Goal: Complete application form: Complete application form

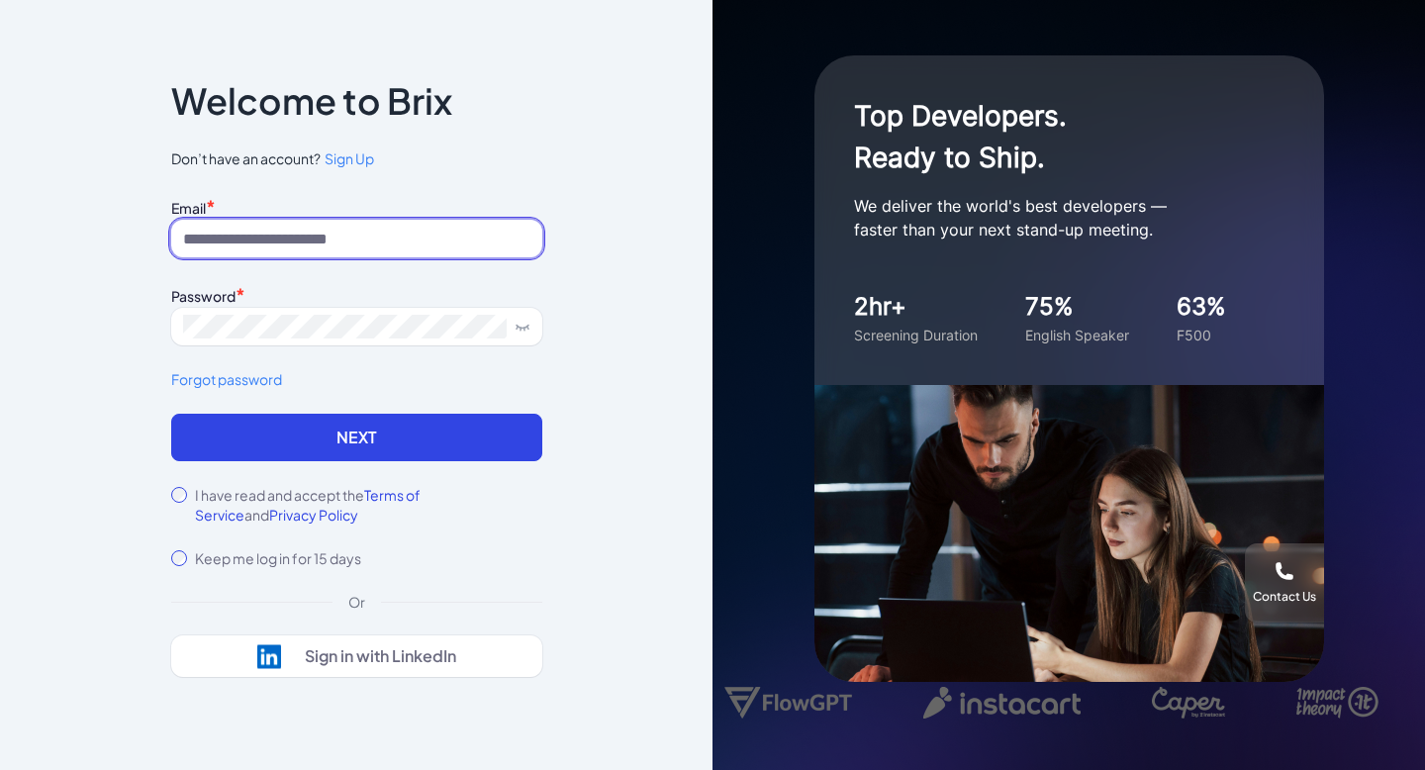
click at [404, 248] on input at bounding box center [356, 239] width 371 height 38
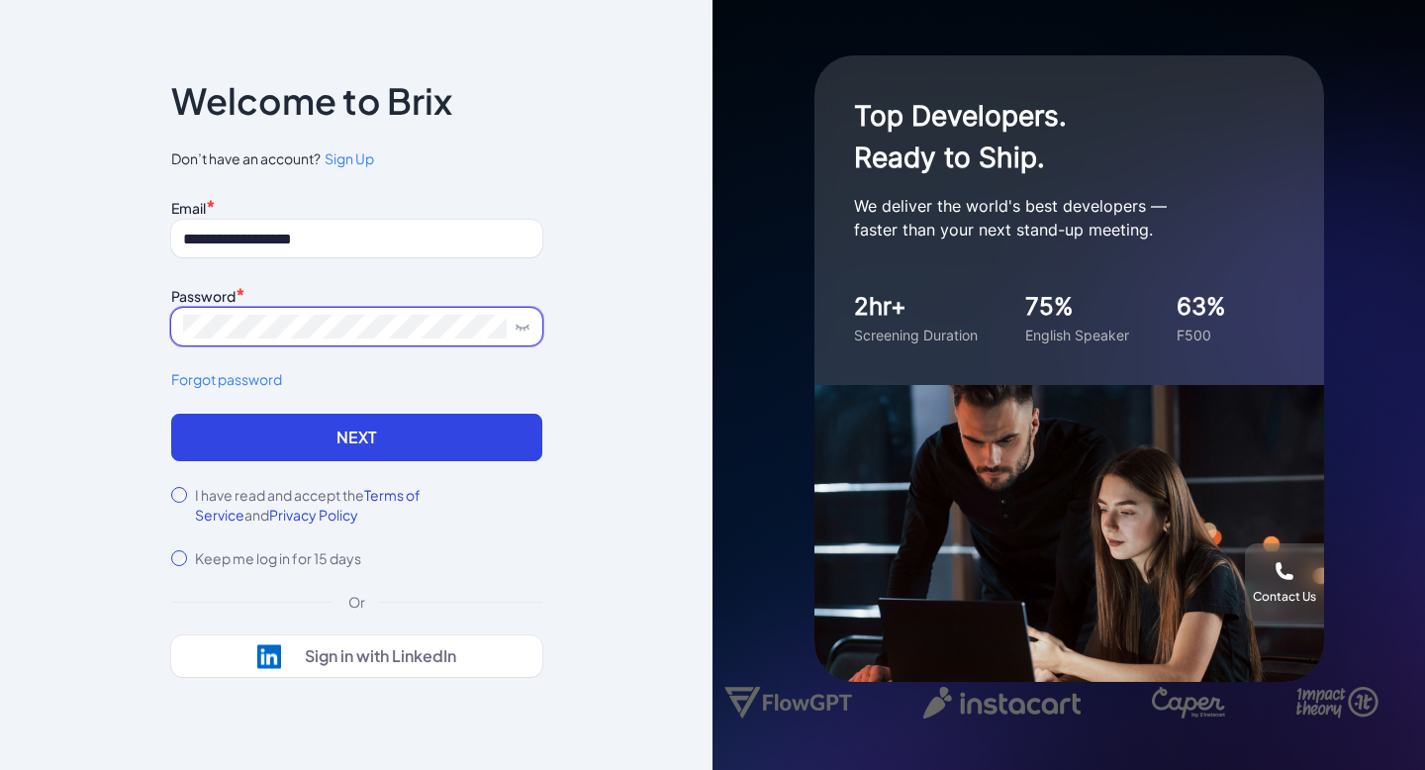
click at [375, 314] on span at bounding box center [356, 327] width 371 height 38
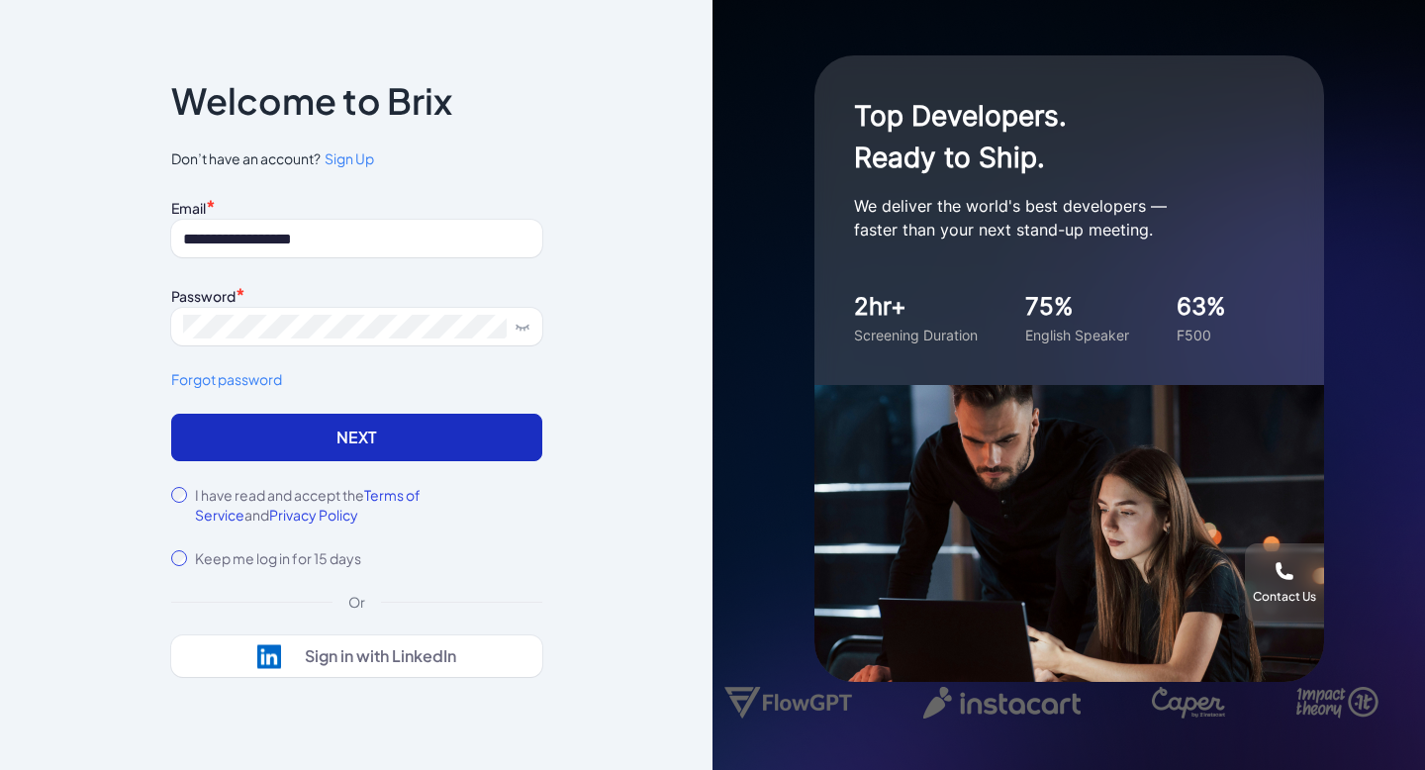
click at [226, 458] on button "Next" at bounding box center [356, 438] width 371 height 48
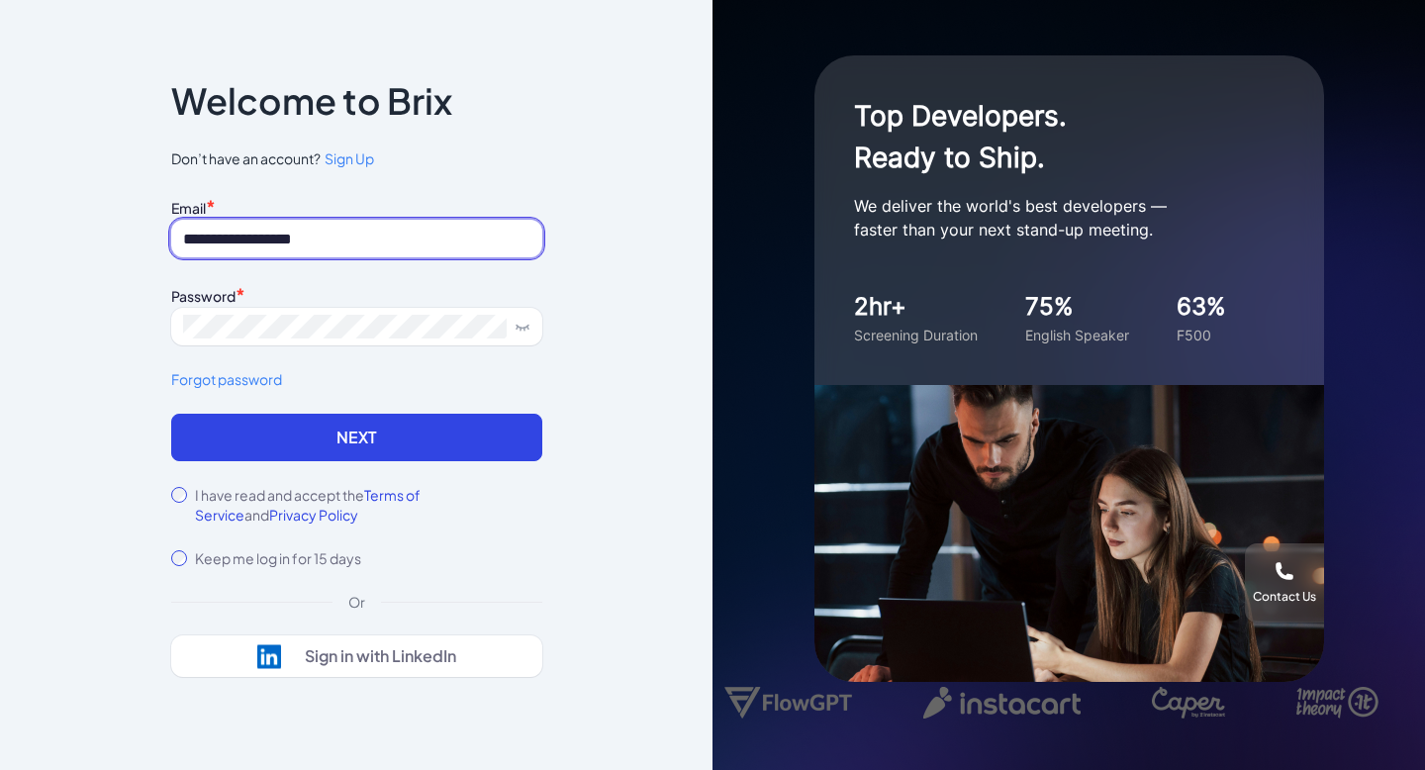
click at [362, 240] on input "**********" at bounding box center [356, 239] width 371 height 38
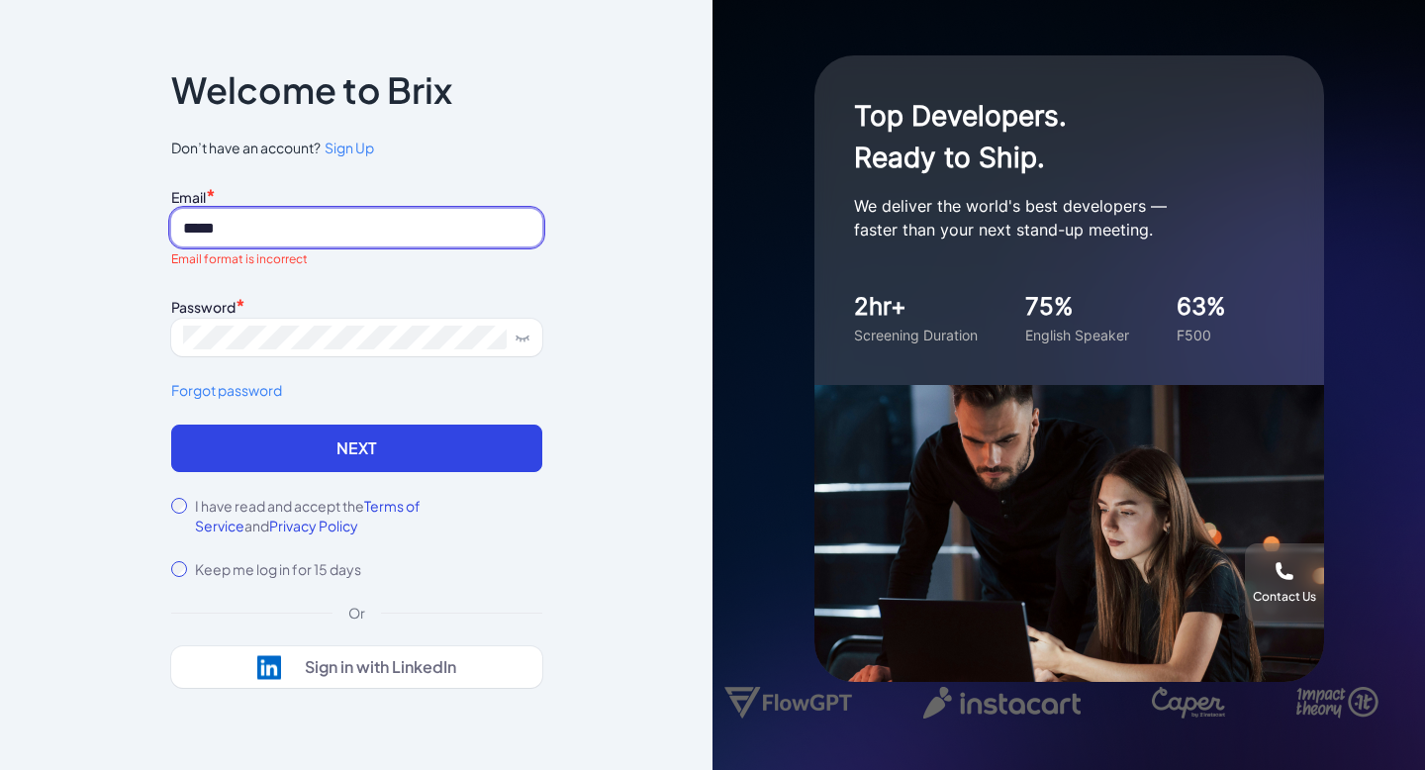
type input "**********"
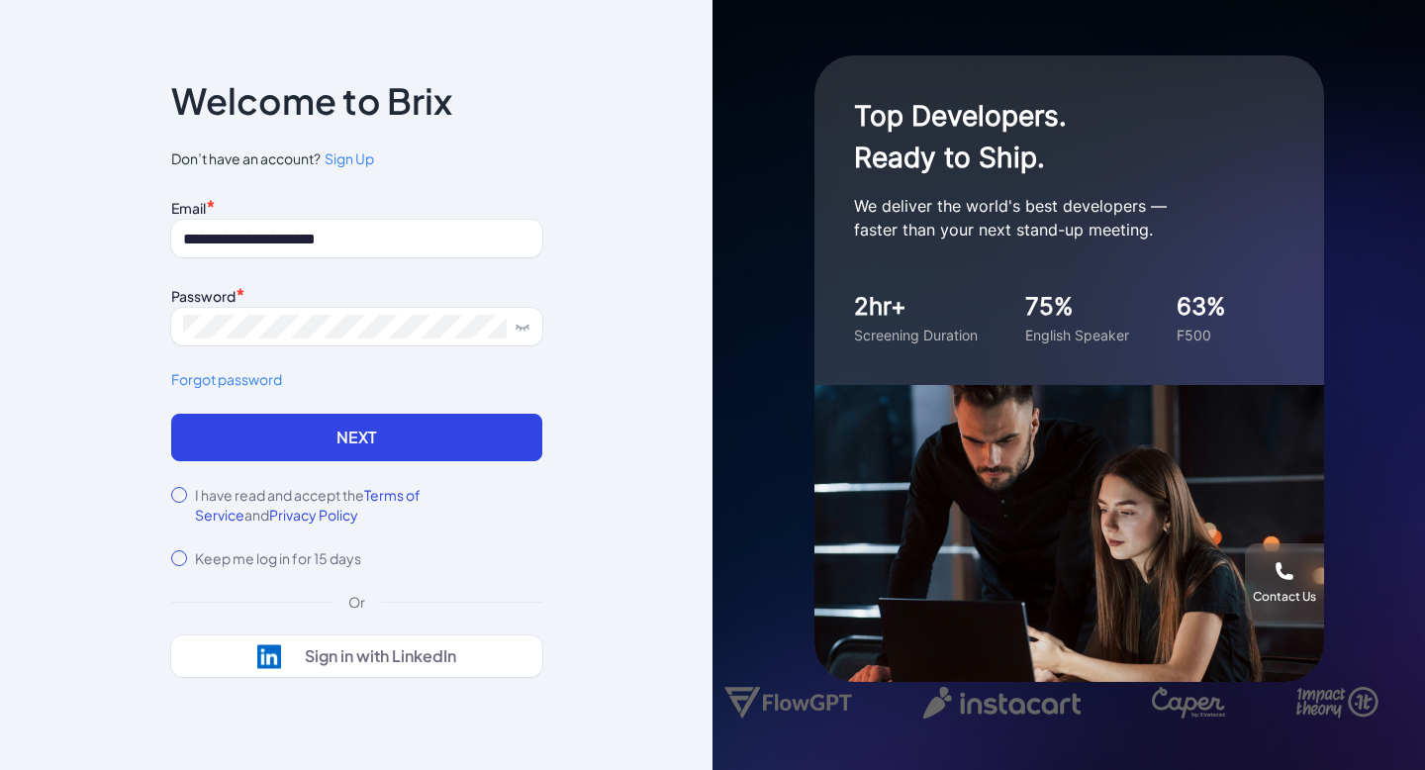
click at [359, 434] on button "Next" at bounding box center [356, 438] width 371 height 48
click at [171, 414] on button "Next" at bounding box center [356, 438] width 371 height 48
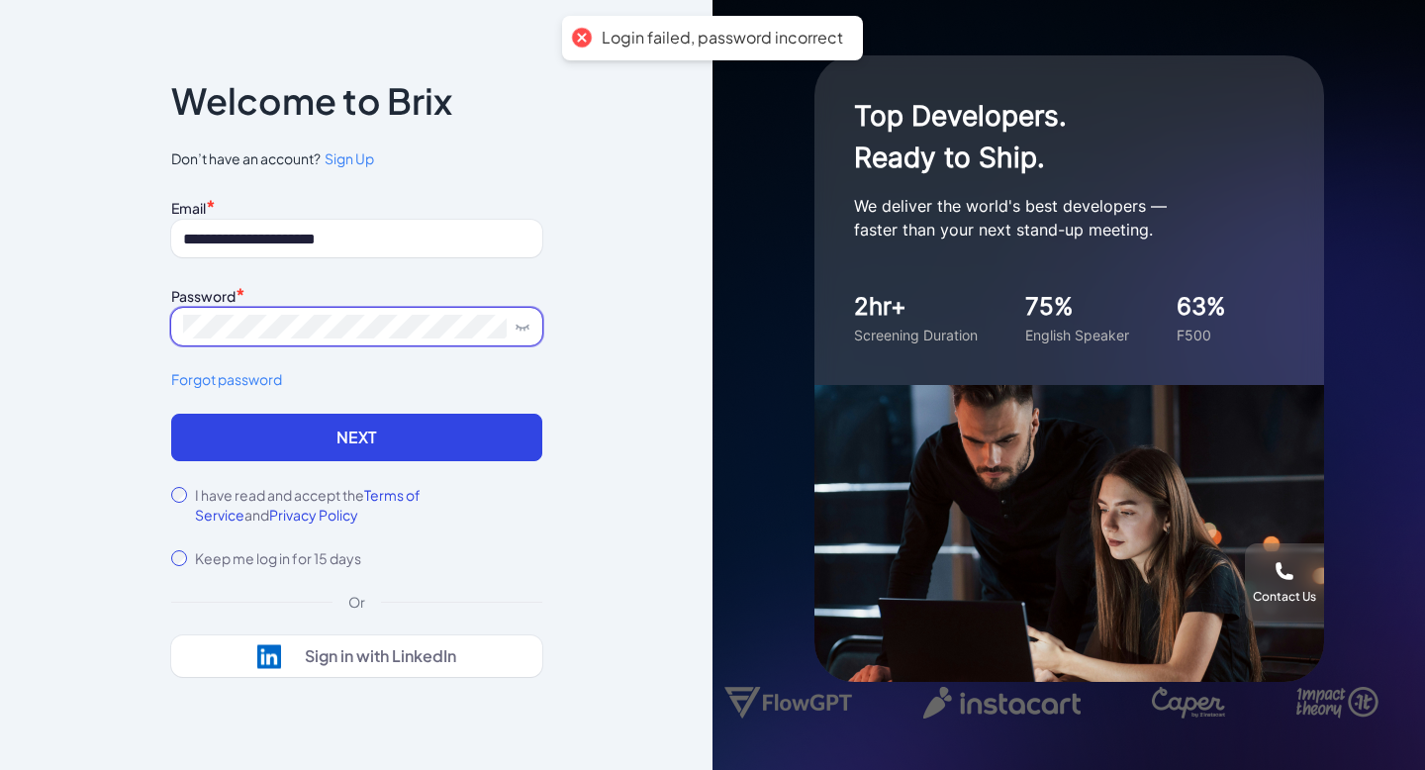
click at [171, 414] on button "Next" at bounding box center [356, 438] width 371 height 48
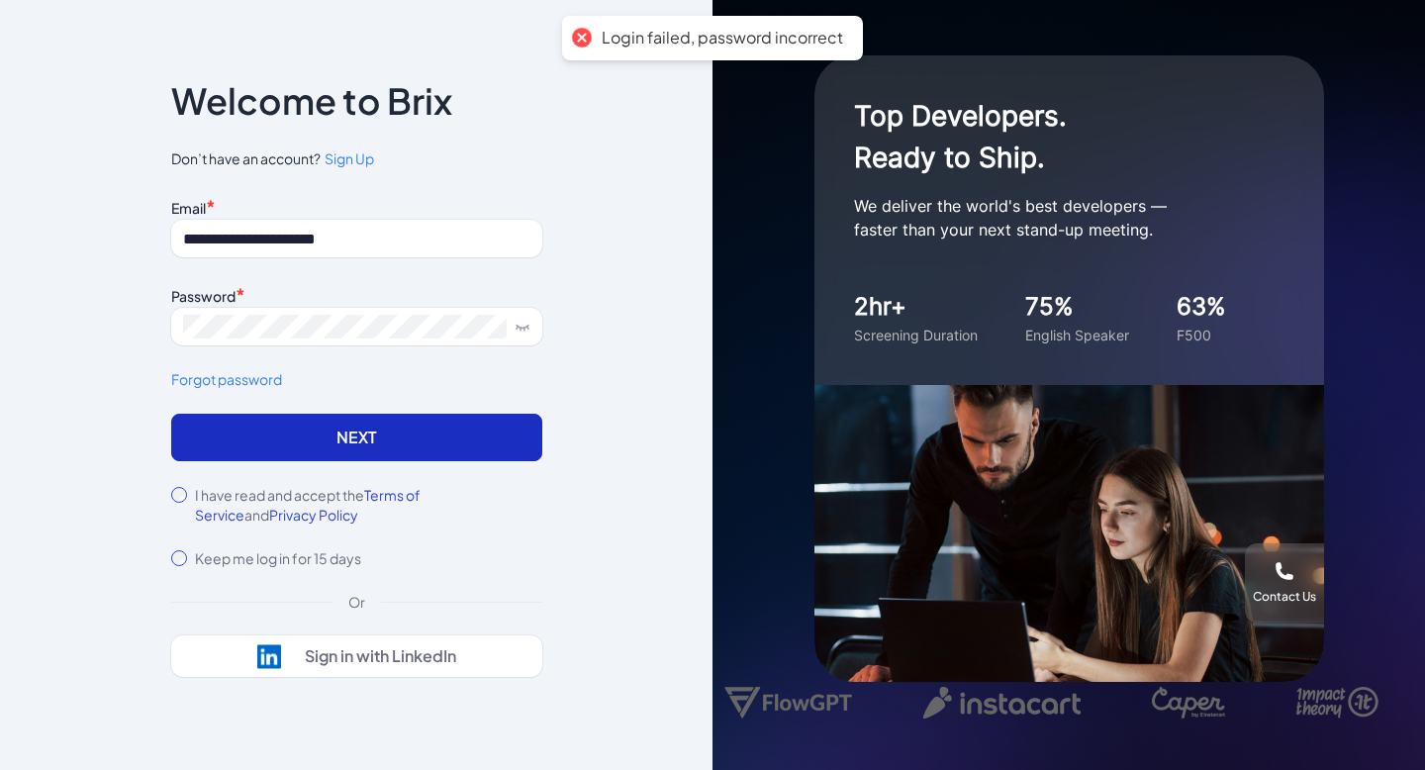
click at [294, 443] on button "Next" at bounding box center [356, 438] width 371 height 48
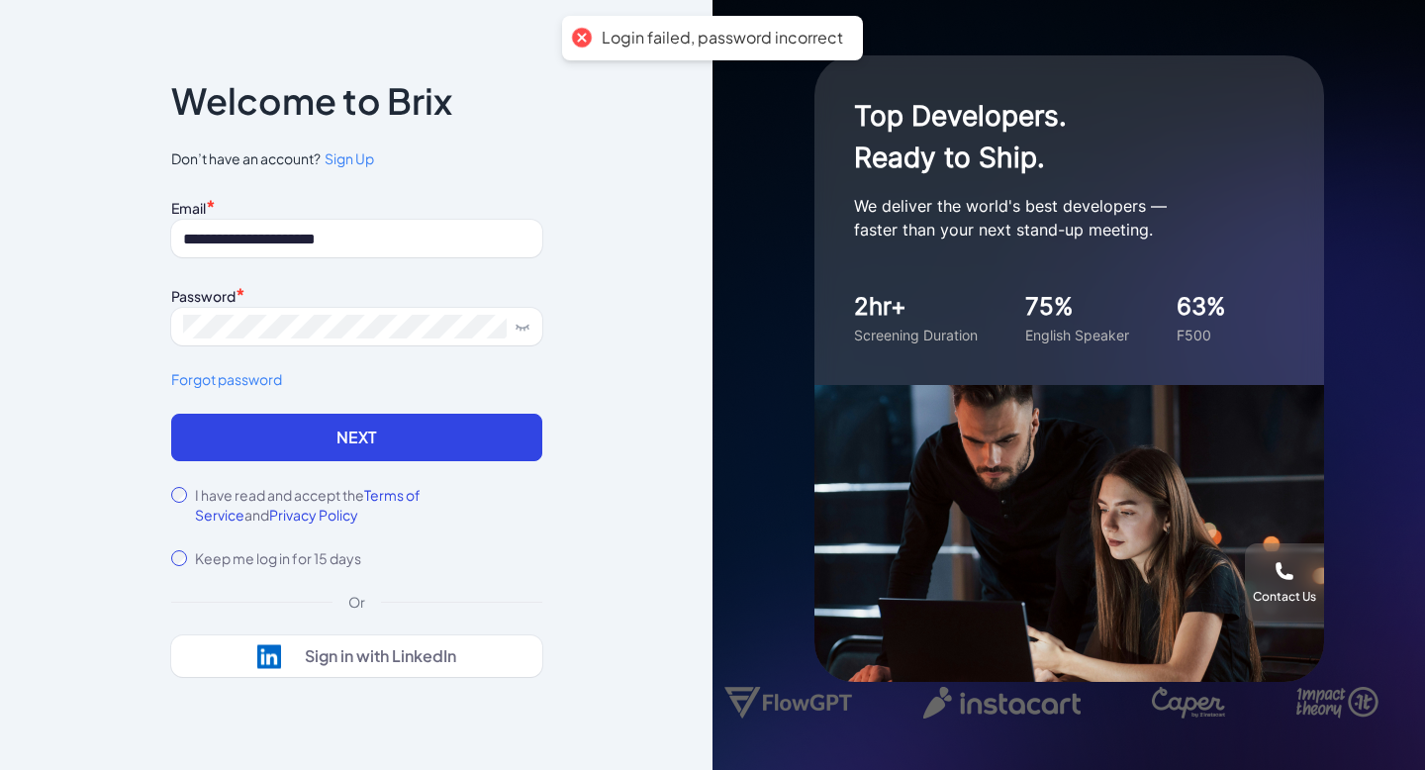
click at [345, 156] on span "Sign Up" at bounding box center [349, 158] width 49 height 18
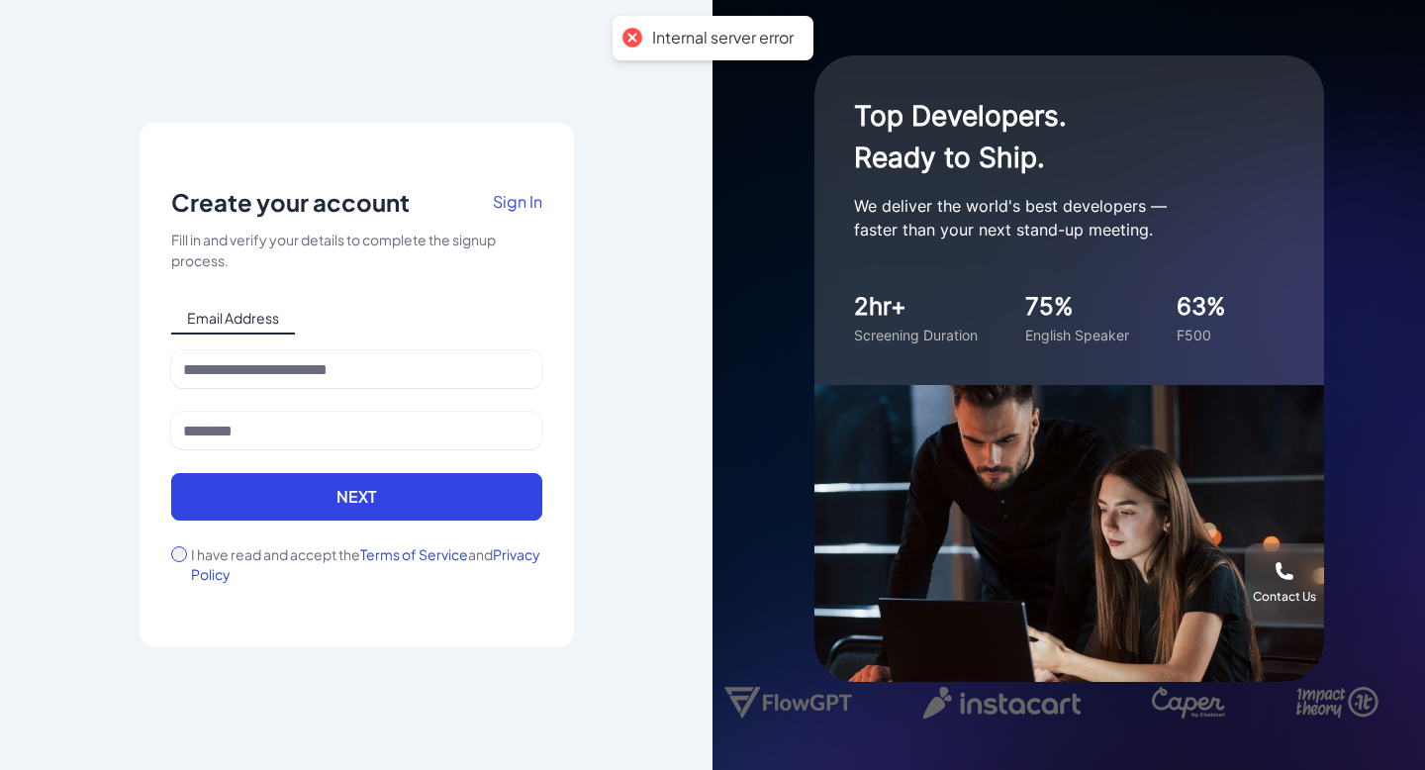
click at [436, 391] on div at bounding box center [356, 380] width 371 height 61
click at [449, 373] on input at bounding box center [356, 369] width 371 height 38
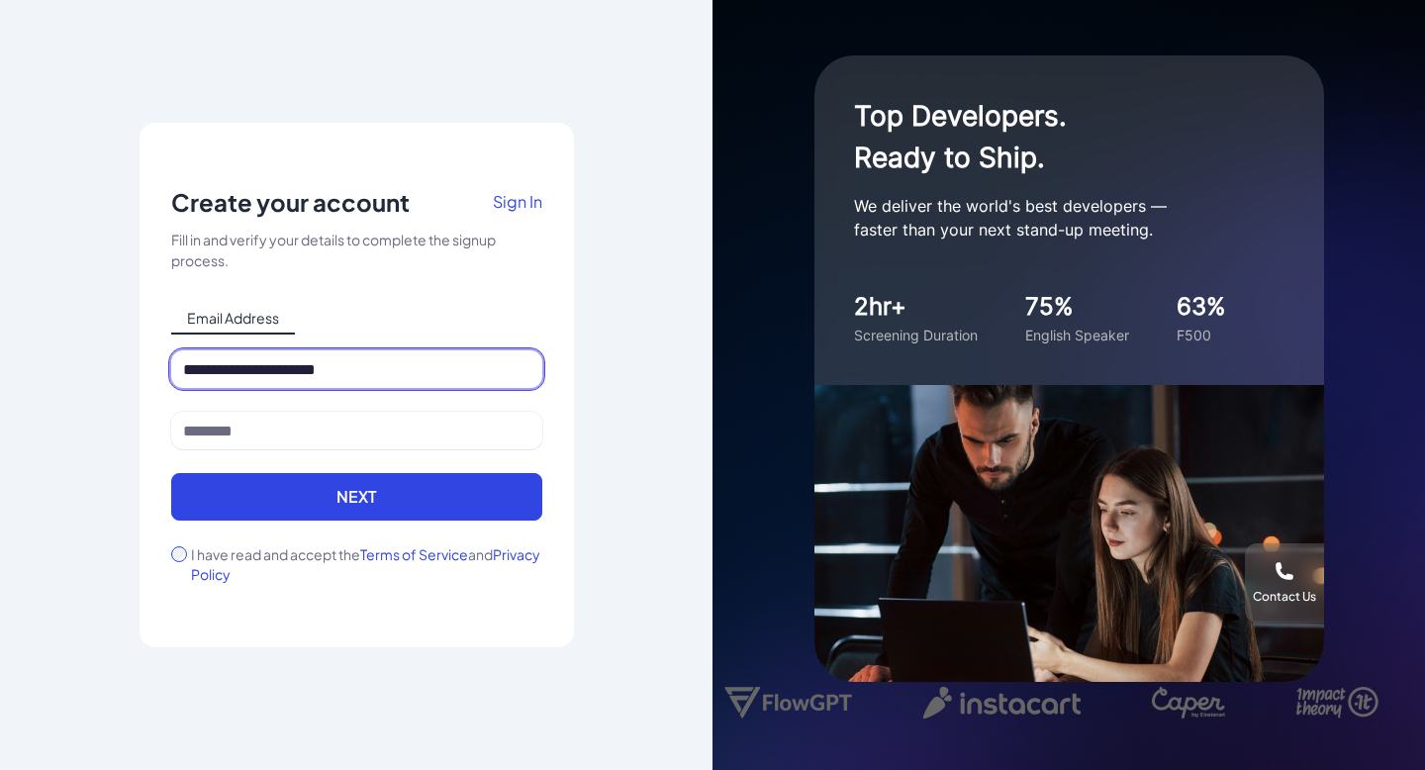
type input "**********"
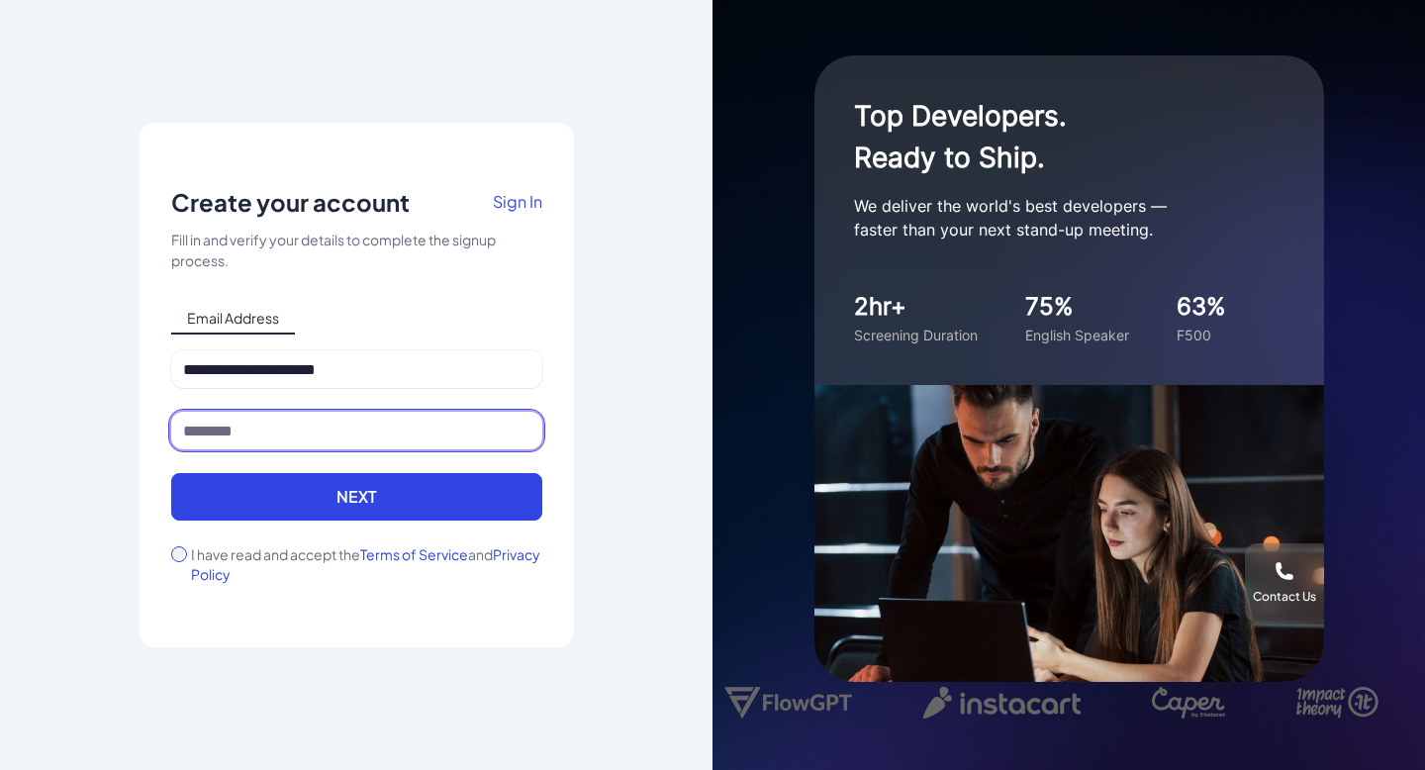
click at [345, 421] on input at bounding box center [356, 431] width 371 height 38
type input "*"
type input "*********"
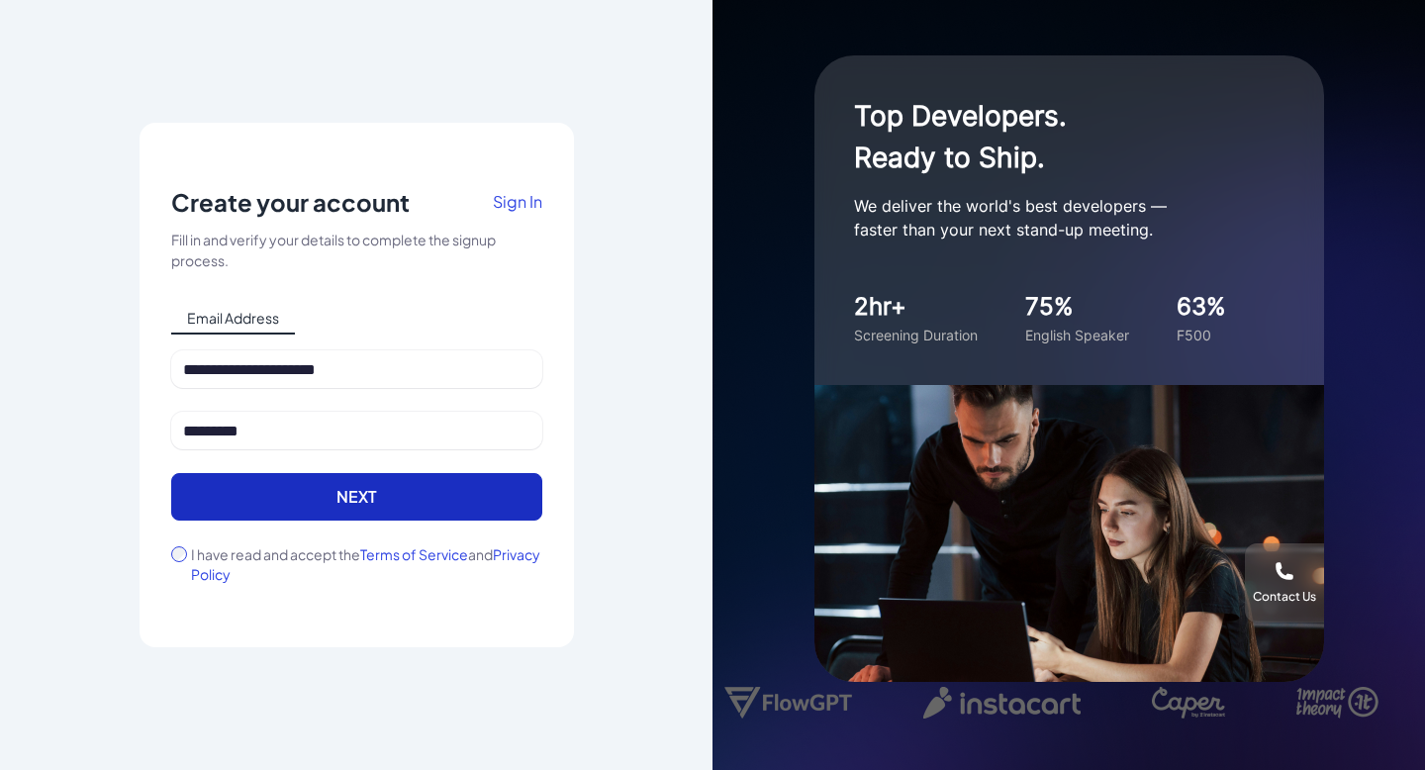
click at [247, 504] on button "Next" at bounding box center [356, 497] width 371 height 48
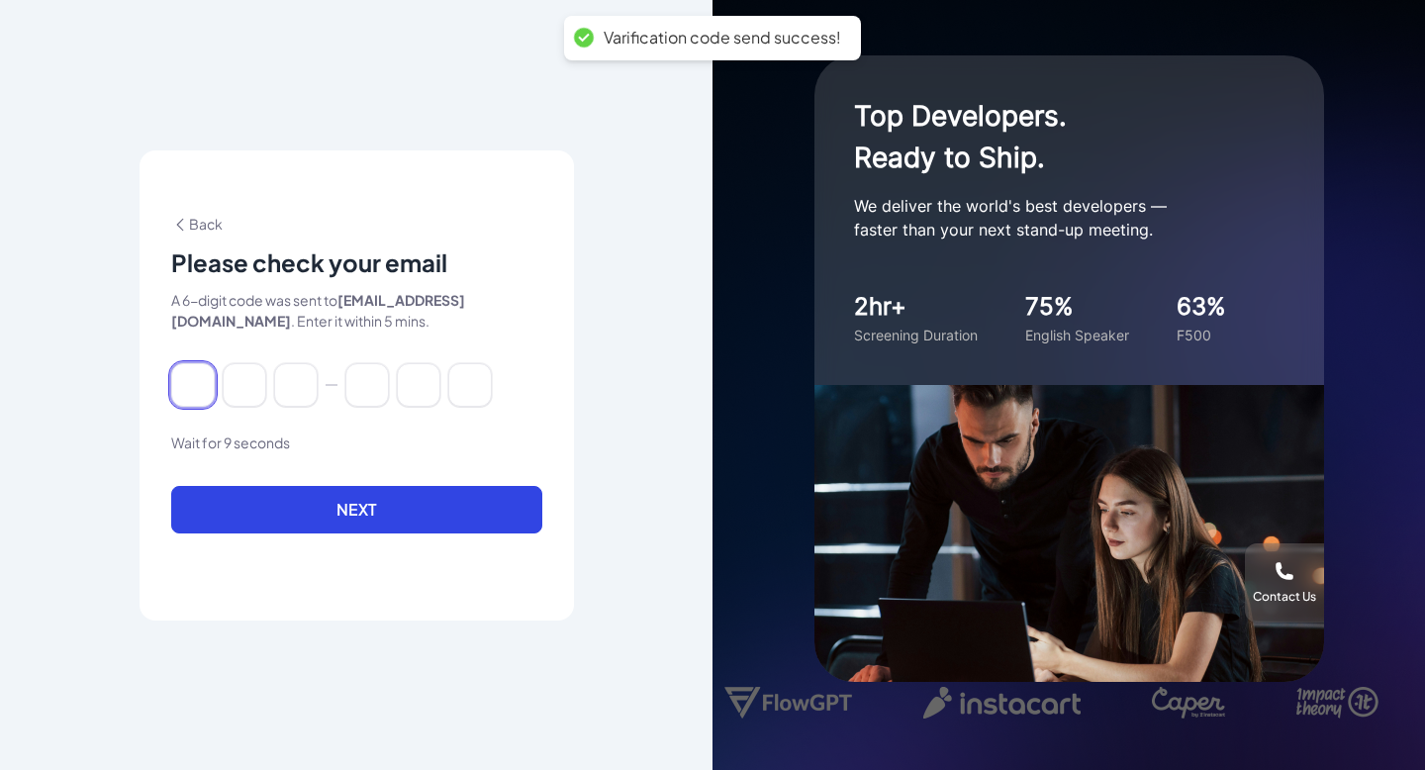
click at [186, 387] on input at bounding box center [193, 385] width 44 height 44
paste input "******"
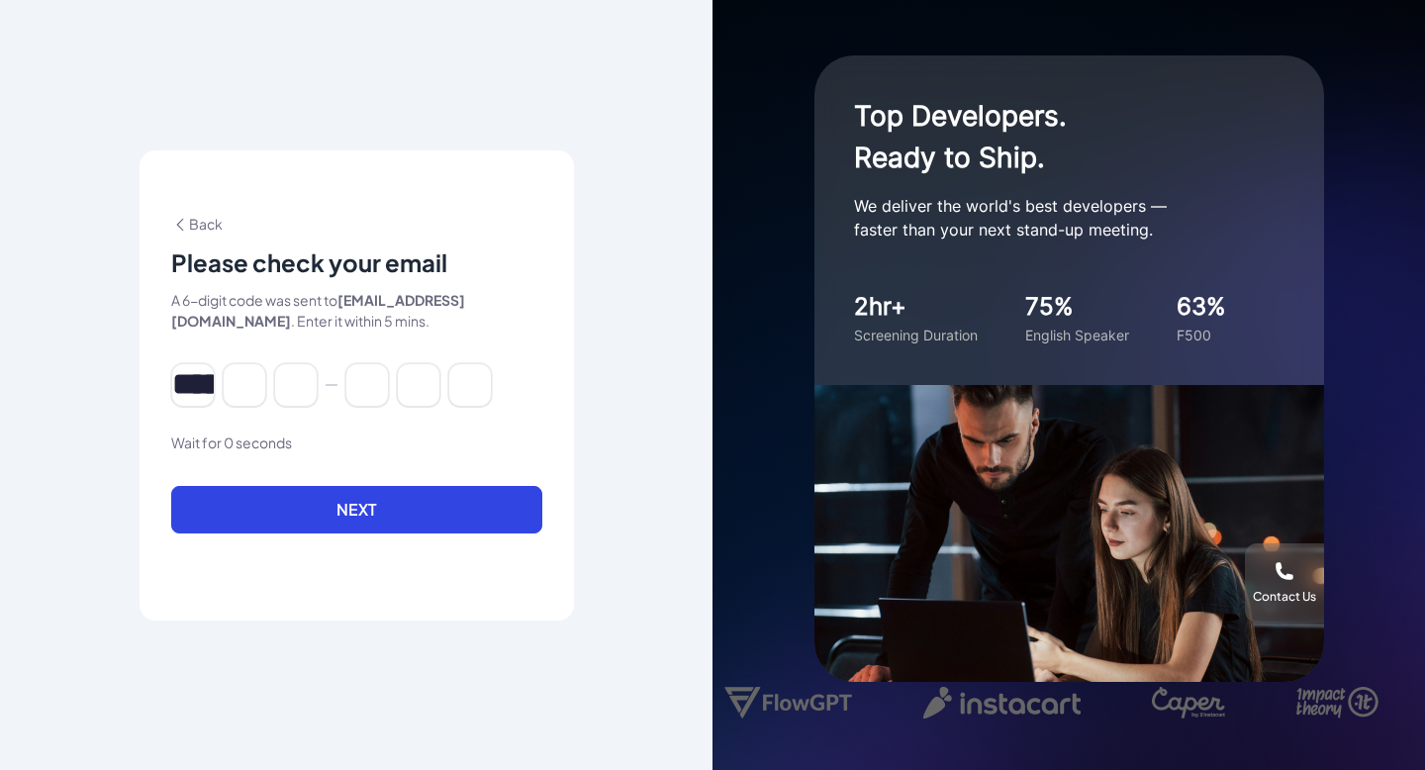
type input "*"
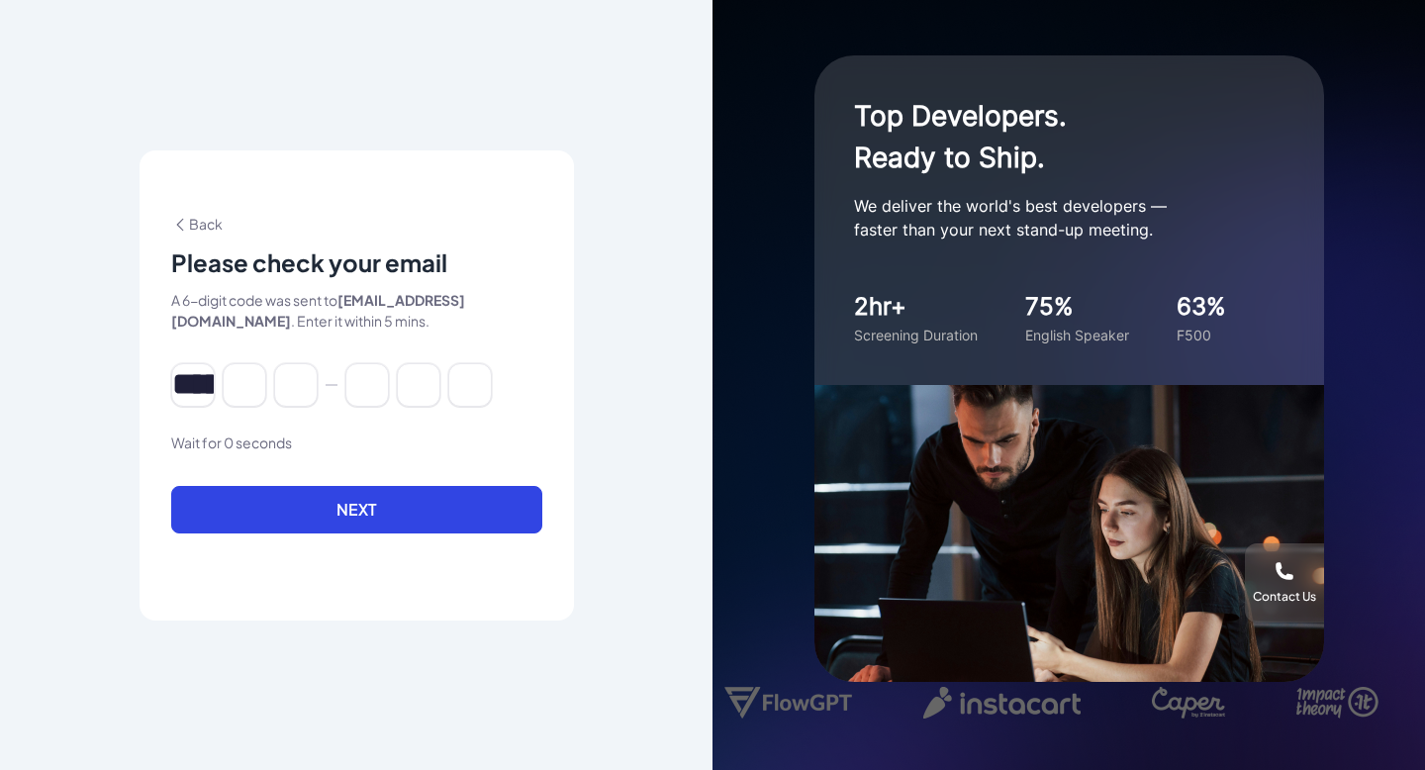
type input "*"
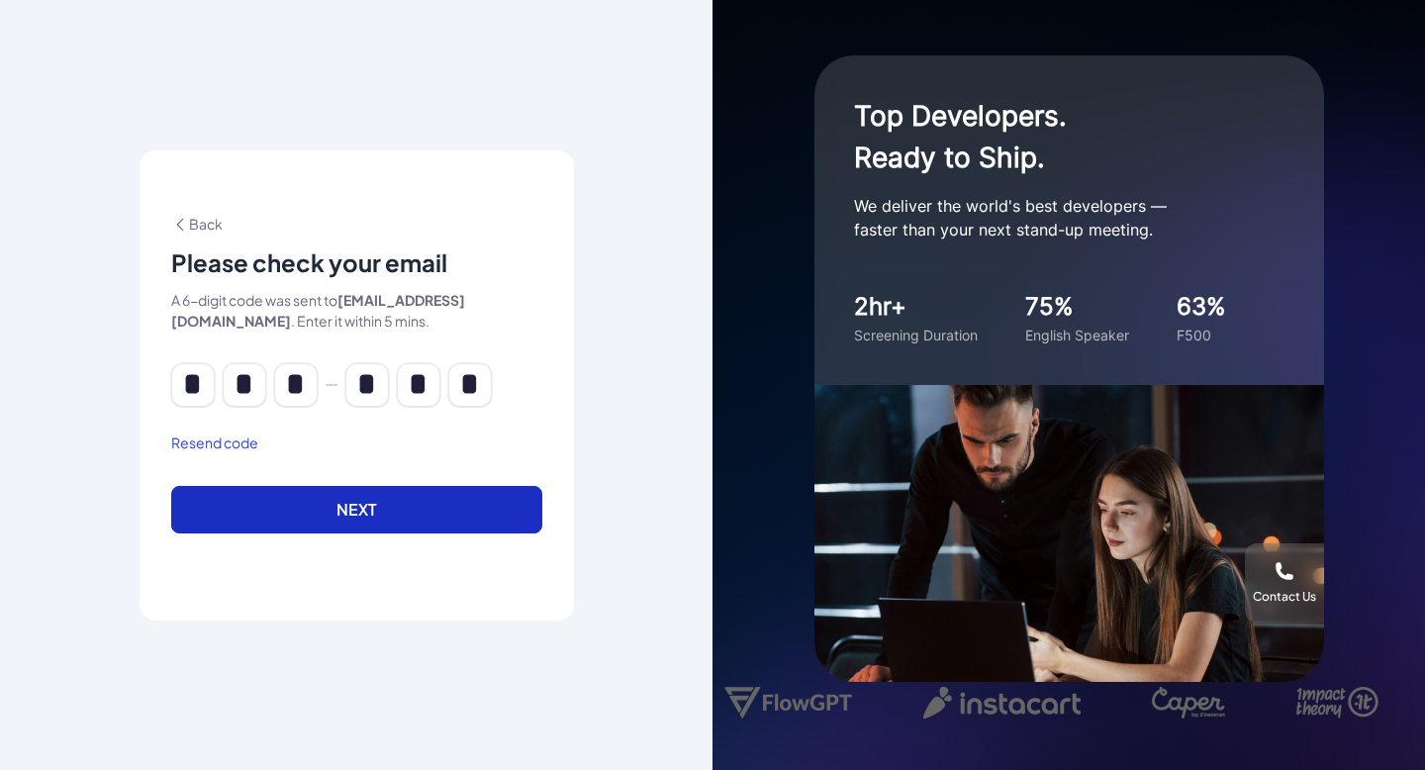
click at [338, 514] on button "Next" at bounding box center [356, 510] width 371 height 48
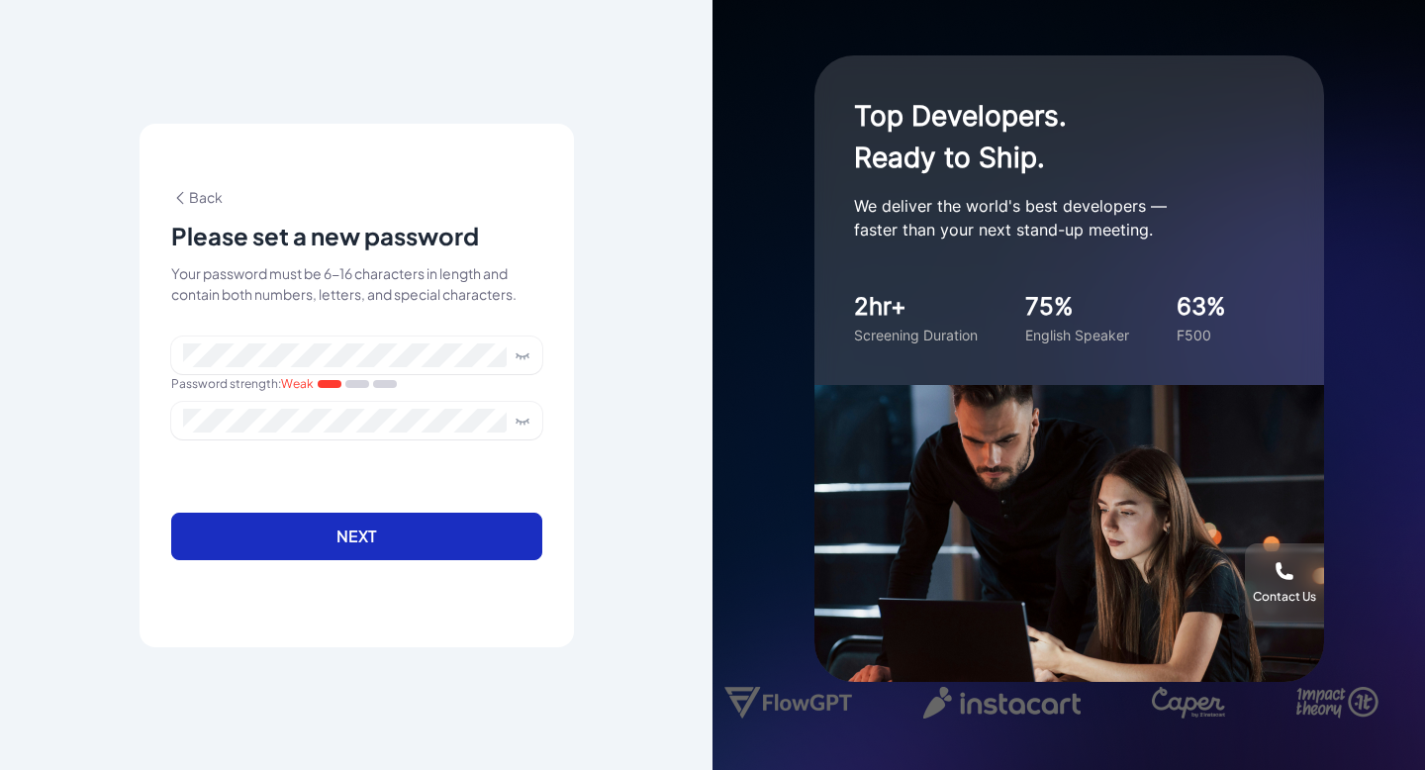
click at [355, 541] on button "Next" at bounding box center [356, 537] width 371 height 48
click at [383, 526] on button "Next" at bounding box center [356, 537] width 371 height 48
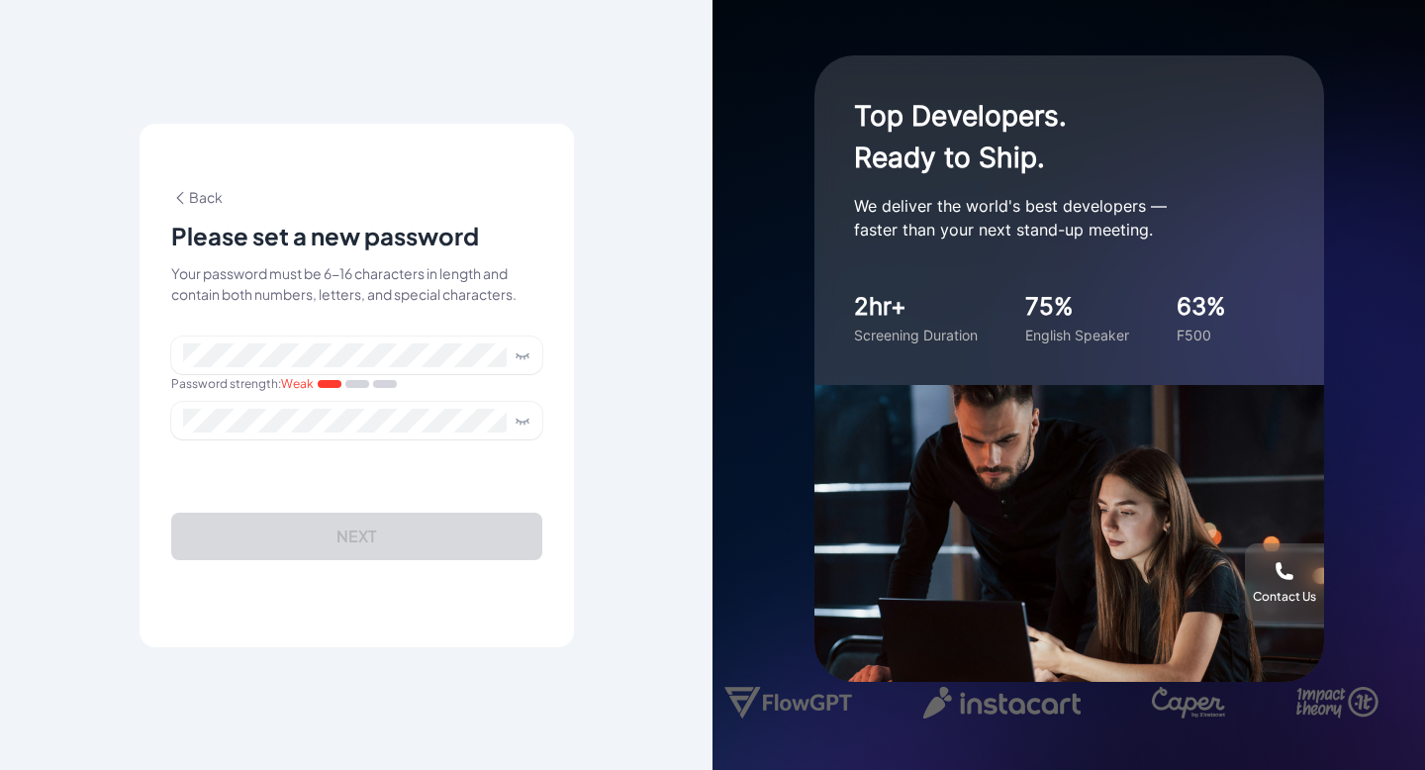
click at [210, 189] on span "Back" at bounding box center [196, 197] width 51 height 18
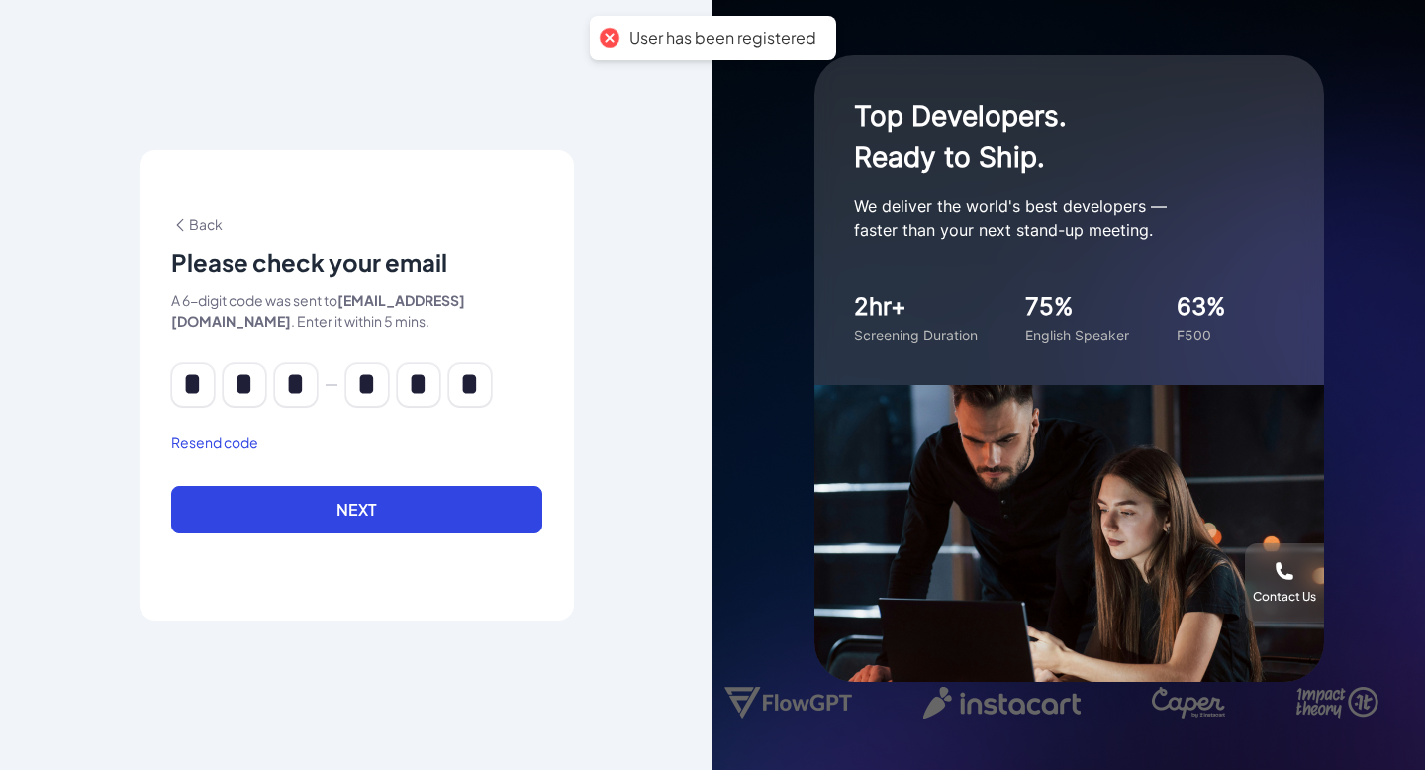
click at [214, 215] on span "Back" at bounding box center [196, 224] width 51 height 18
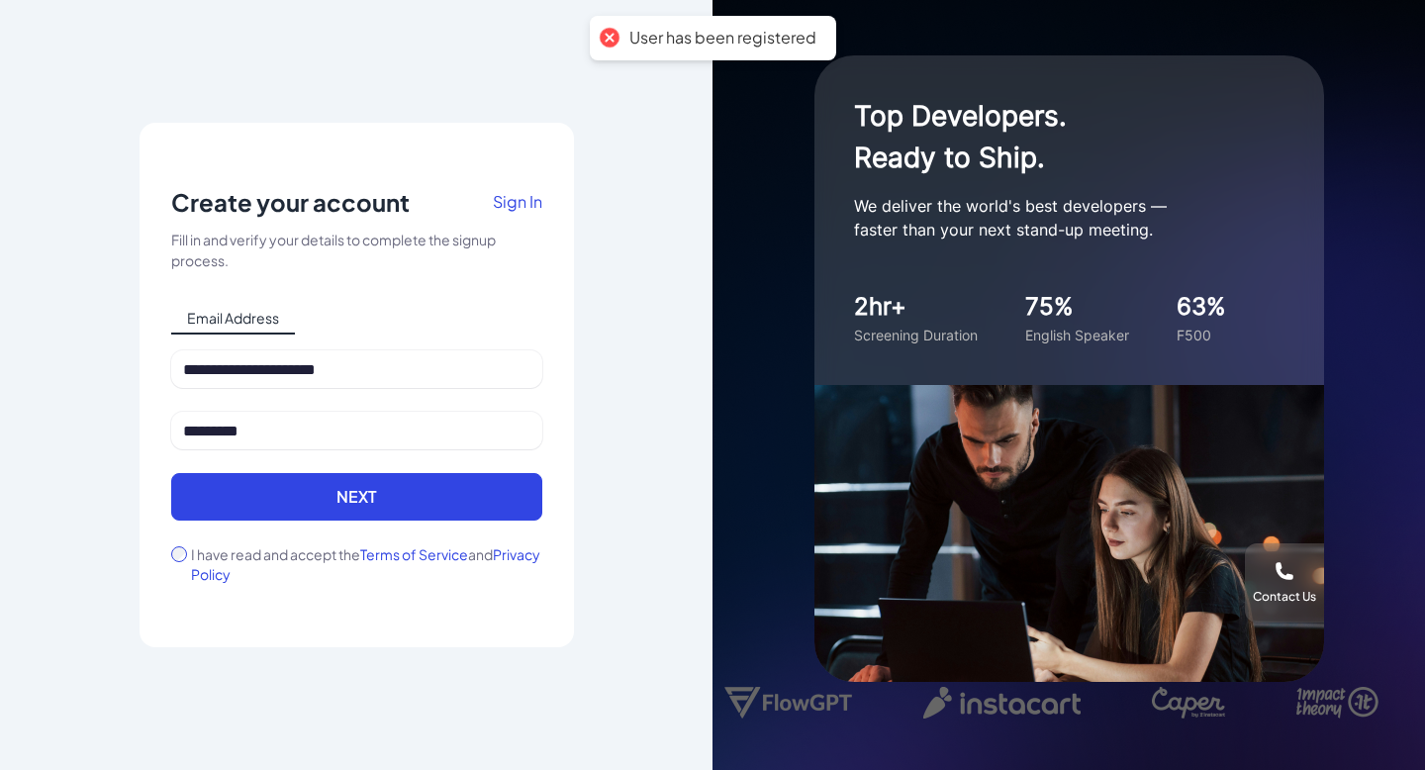
click at [535, 207] on span "Sign In" at bounding box center [517, 201] width 49 height 21
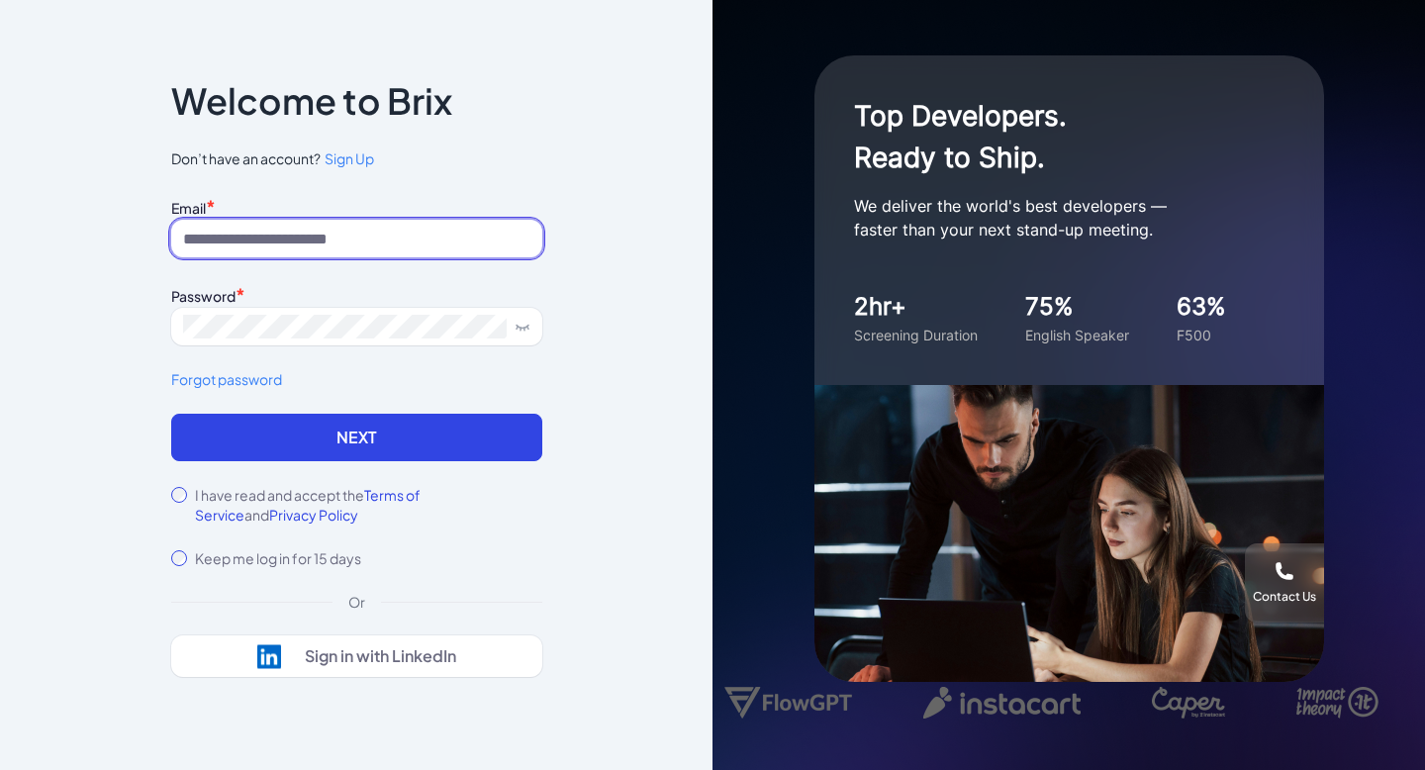
click at [352, 236] on input at bounding box center [356, 239] width 371 height 38
type input "**********"
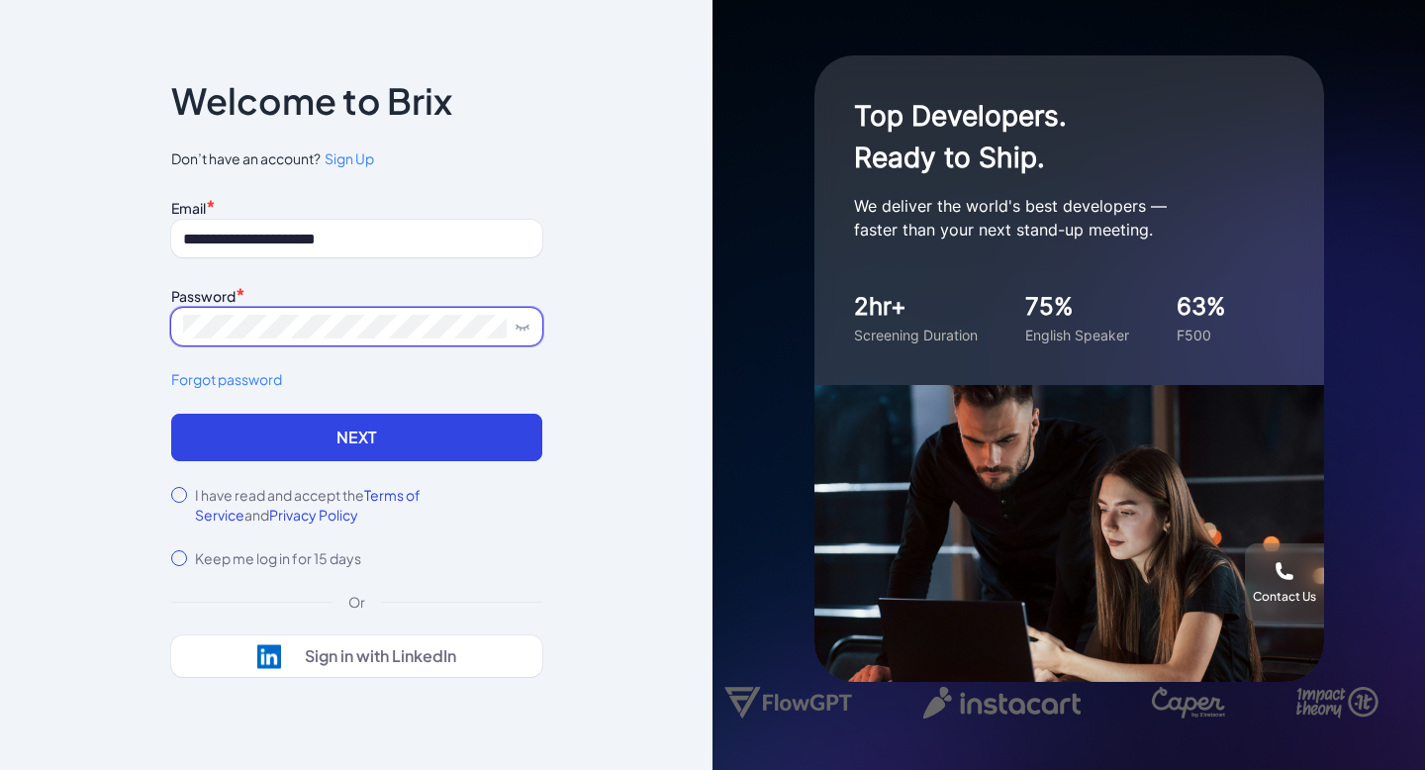
click at [312, 343] on span at bounding box center [356, 327] width 371 height 38
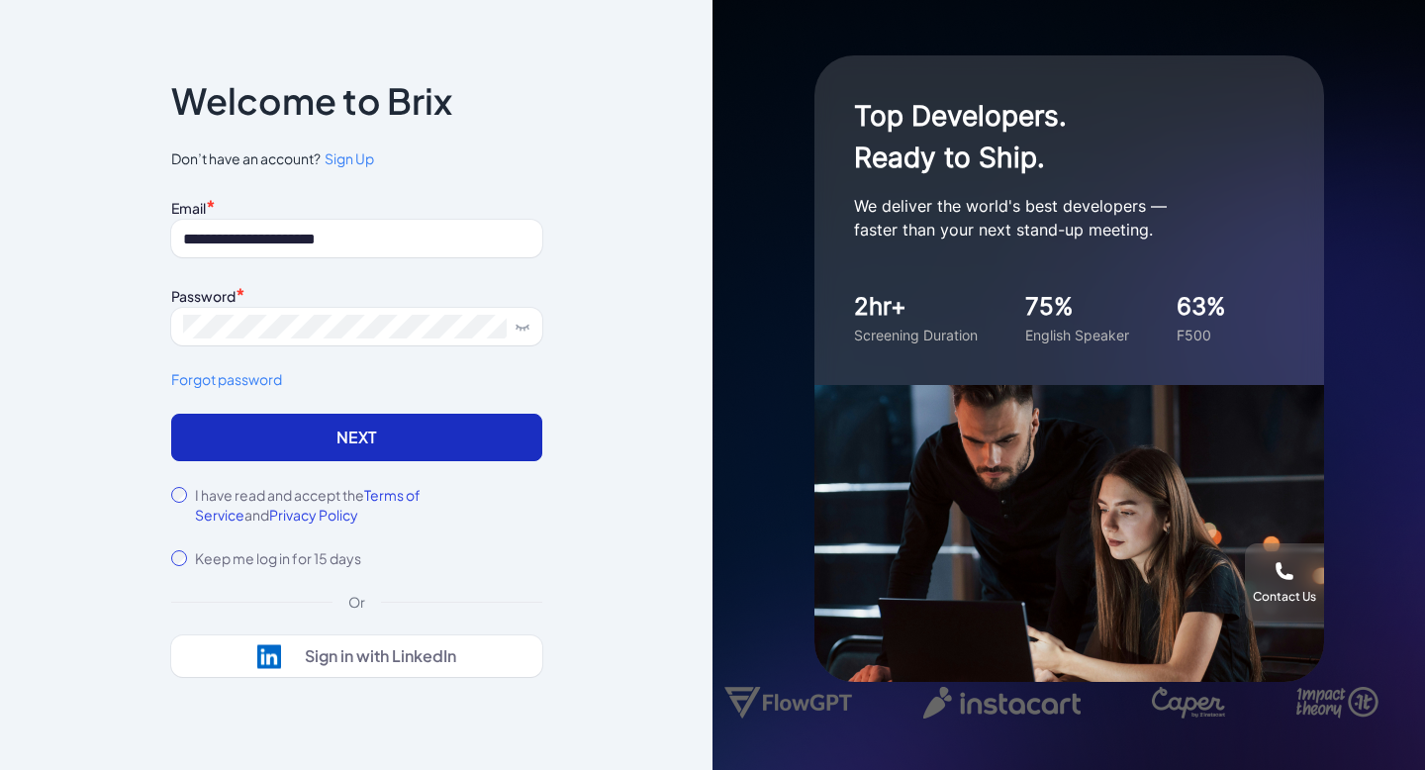
click at [233, 447] on button "Next" at bounding box center [356, 438] width 371 height 48
